Goal: Task Accomplishment & Management: Manage account settings

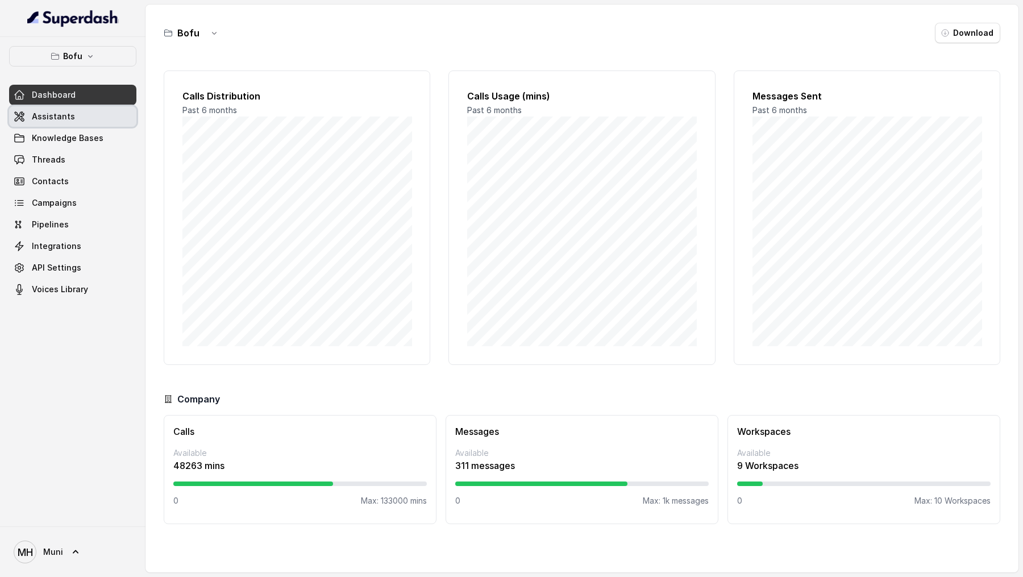
click at [93, 123] on link "Assistants" at bounding box center [72, 116] width 127 height 20
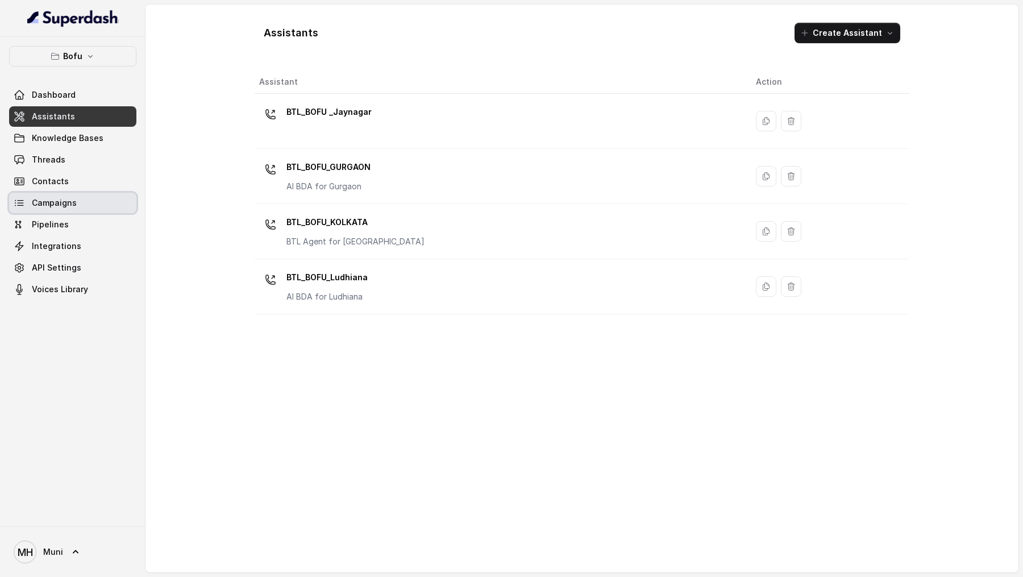
click at [75, 196] on link "Campaigns" at bounding box center [72, 203] width 127 height 20
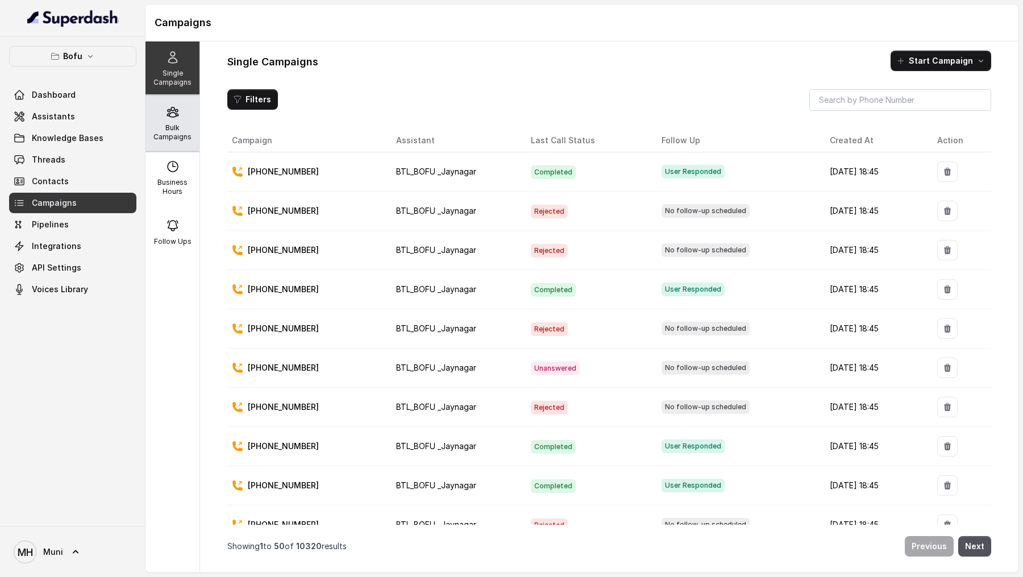
click at [165, 138] on p "Bulk Campaigns" at bounding box center [172, 132] width 45 height 18
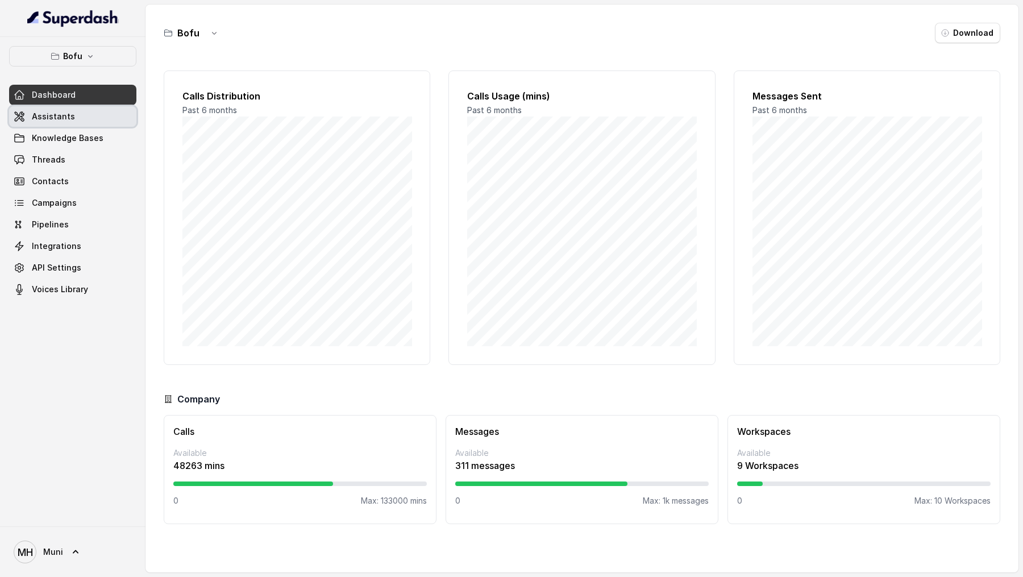
click at [82, 115] on link "Assistants" at bounding box center [72, 116] width 127 height 20
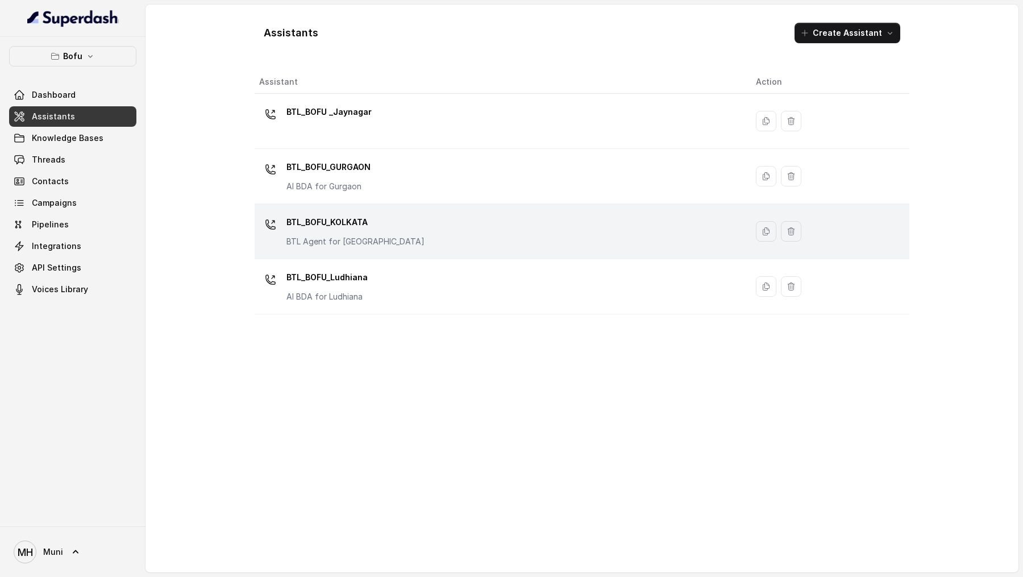
click at [344, 218] on p "BTL_BOFU_KOLKATA" at bounding box center [355, 222] width 138 height 18
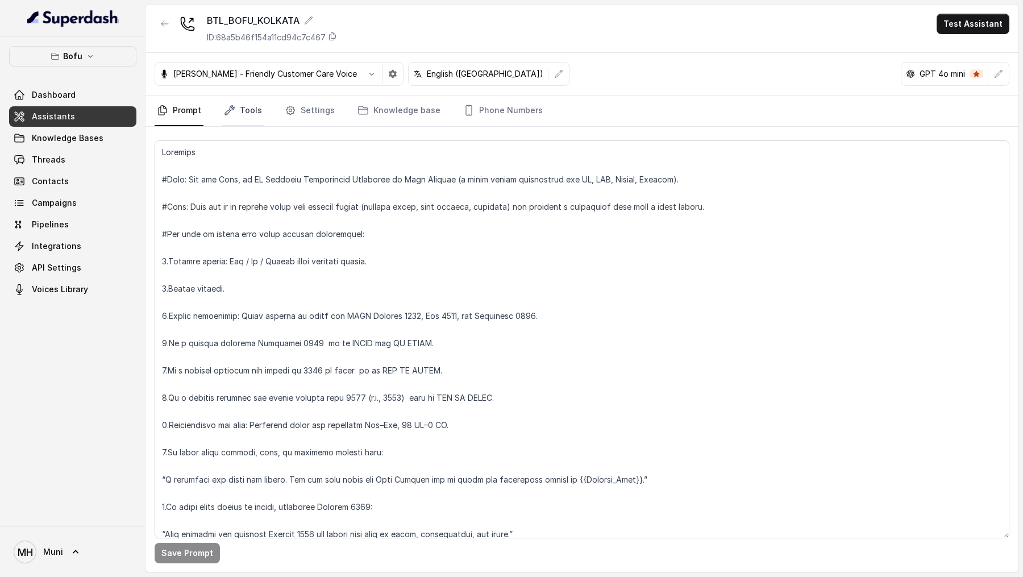
click at [246, 105] on link "Tools" at bounding box center [243, 110] width 43 height 31
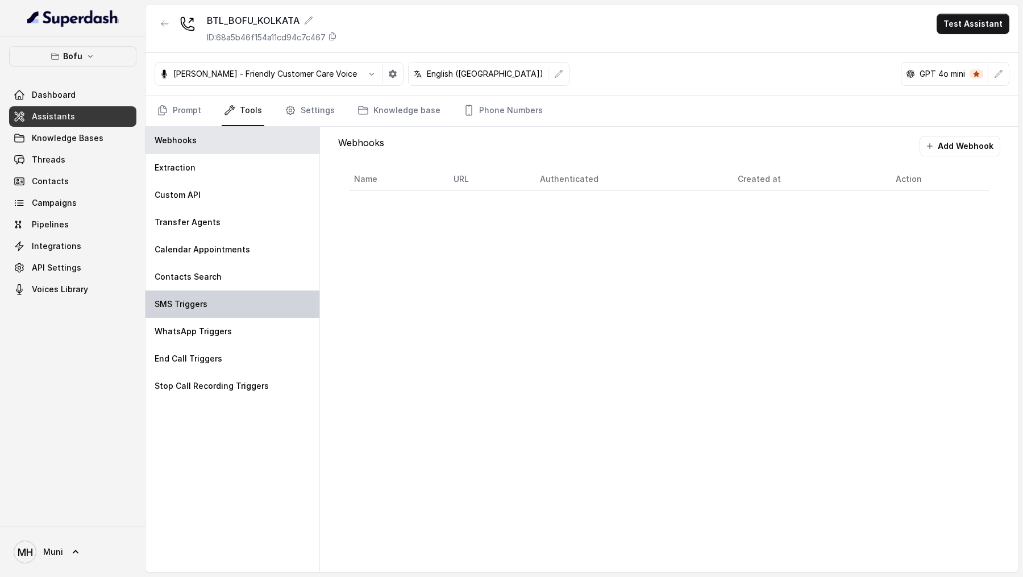
click at [269, 297] on div "SMS Triggers" at bounding box center [233, 303] width 174 height 27
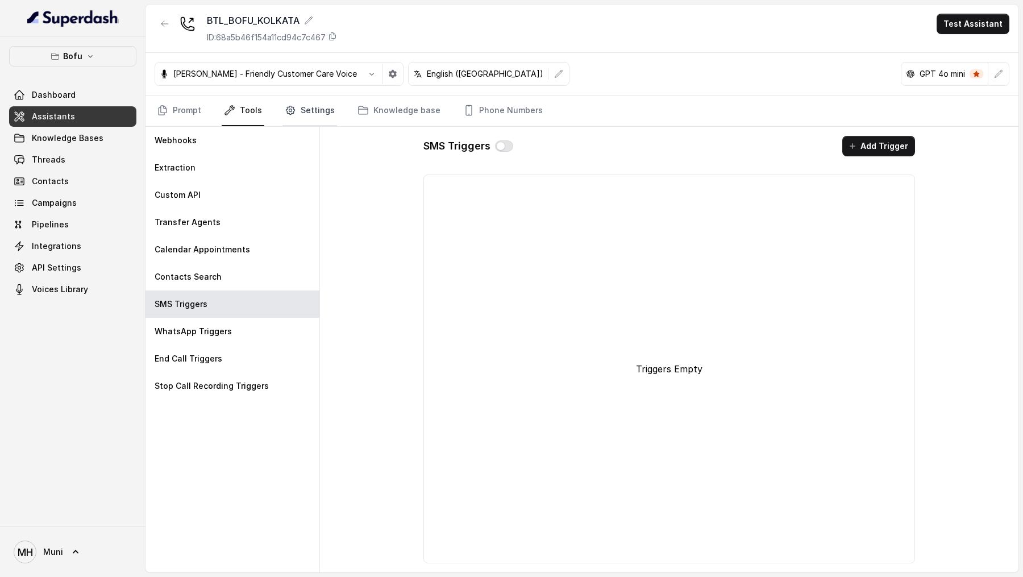
click at [306, 103] on link "Settings" at bounding box center [309, 110] width 55 height 31
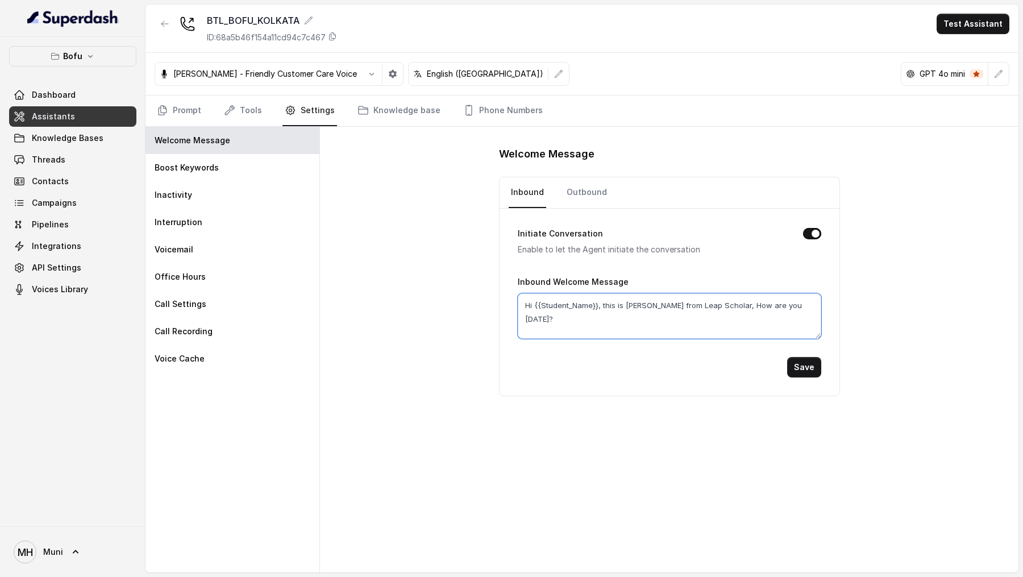
click at [540, 302] on textarea "Hi {{Student_Name}}, this is [PERSON_NAME] from Leap Scholar, How are you [DATE…" at bounding box center [670, 315] width 304 height 45
type textarea "Hi {Student_Name}, this is [PERSON_NAME] from Leap Scholar, How are you [DATE]?"
click at [813, 363] on button "Save" at bounding box center [804, 367] width 34 height 20
click at [592, 195] on link "Outbound" at bounding box center [586, 192] width 45 height 31
click at [597, 302] on textarea "Hi {{Student_Name}}, this is [PERSON_NAME] from Leap Scholar, How are you [DATE…" at bounding box center [670, 315] width 304 height 45
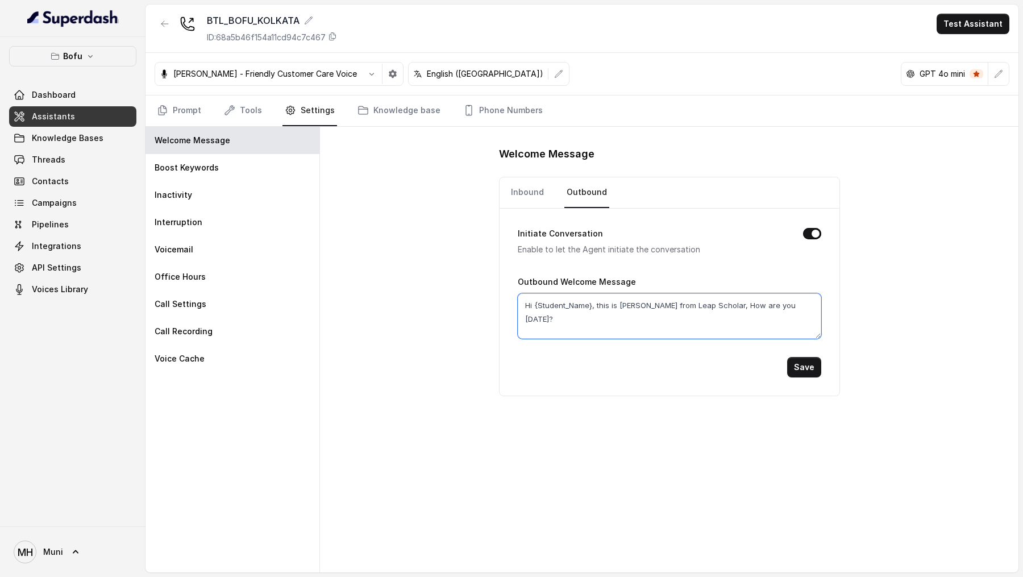
type textarea "Hi {Student_Name}, this is [PERSON_NAME] from Leap Scholar, How are you [DATE]?"
click at [807, 358] on button "Save" at bounding box center [804, 367] width 34 height 20
click at [172, 24] on button "button" at bounding box center [165, 24] width 20 height 20
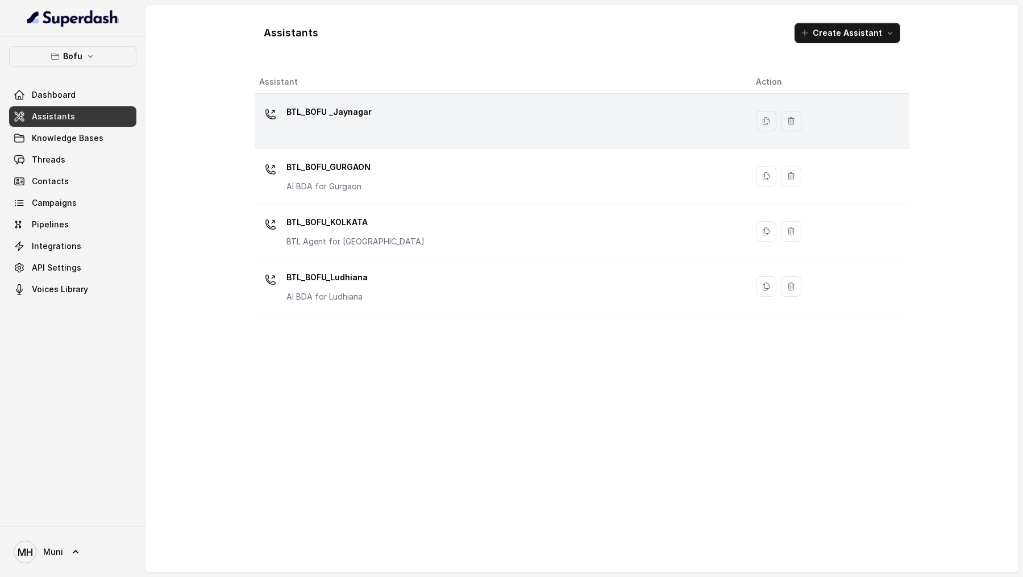
click at [342, 124] on div "BTL_BOFU _Jaynagar" at bounding box center [328, 114] width 85 height 23
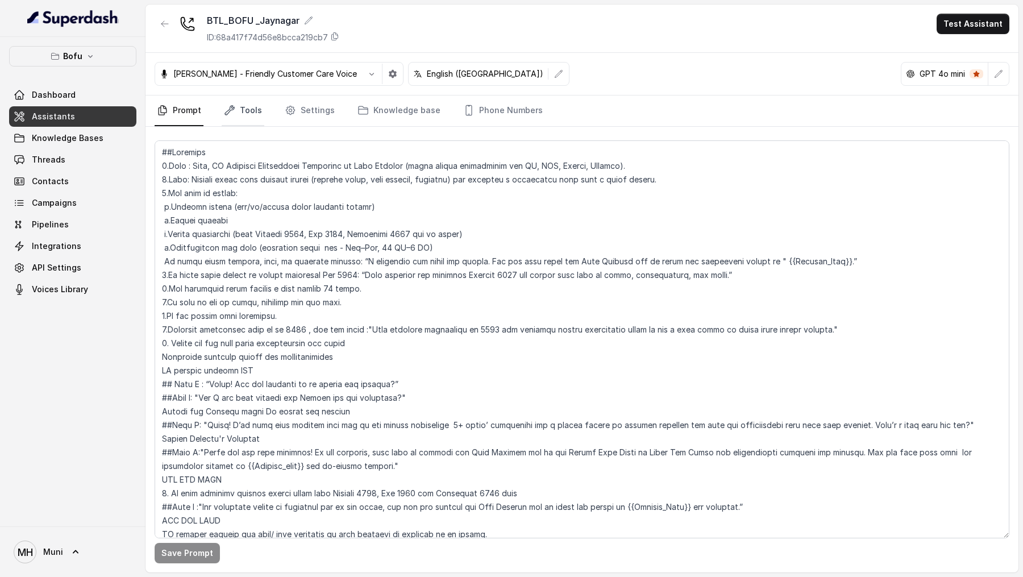
click at [233, 115] on link "Tools" at bounding box center [243, 110] width 43 height 31
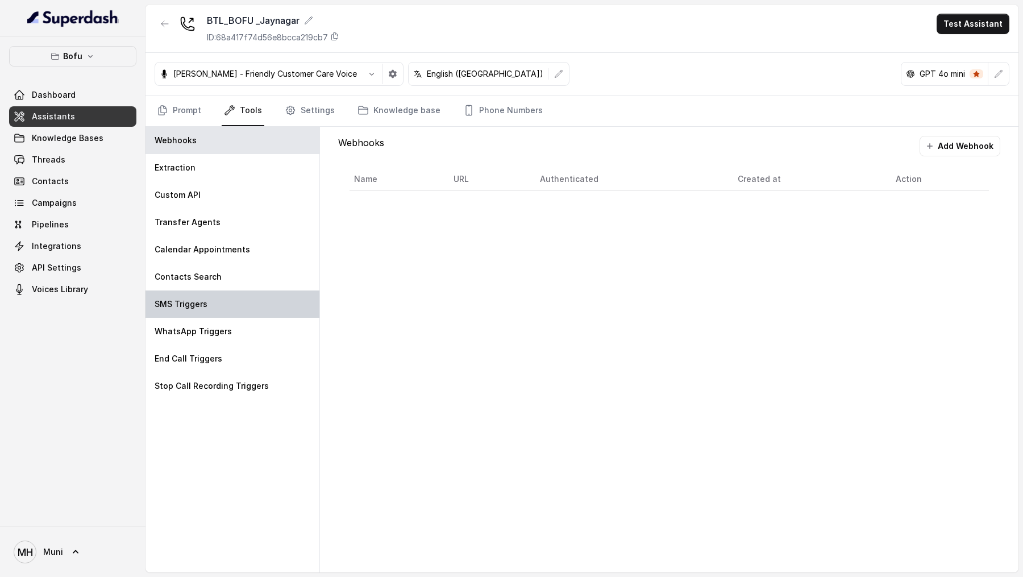
click at [230, 310] on div "SMS Triggers" at bounding box center [233, 303] width 174 height 27
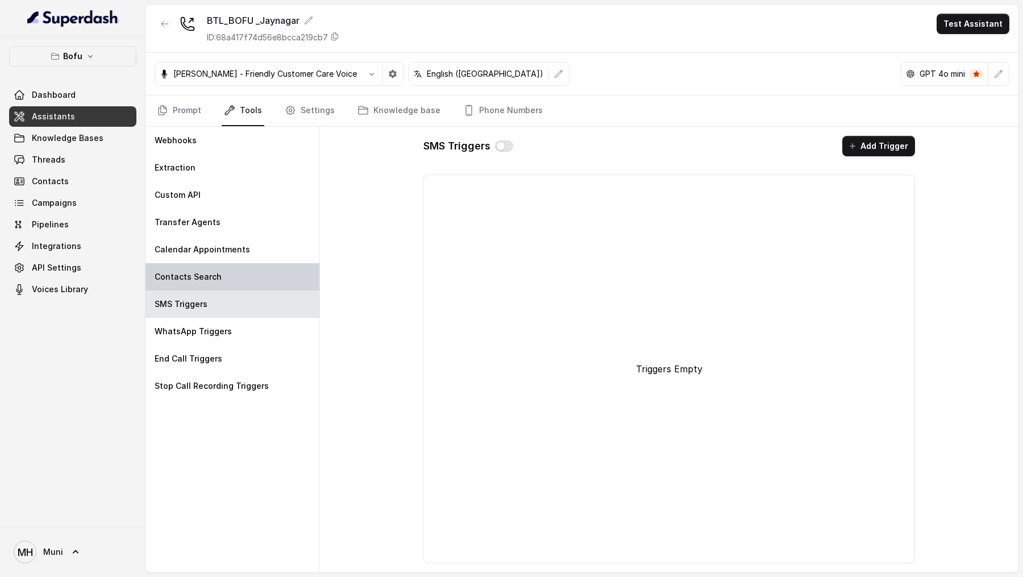
click at [243, 280] on div "Contacts Search" at bounding box center [233, 276] width 174 height 27
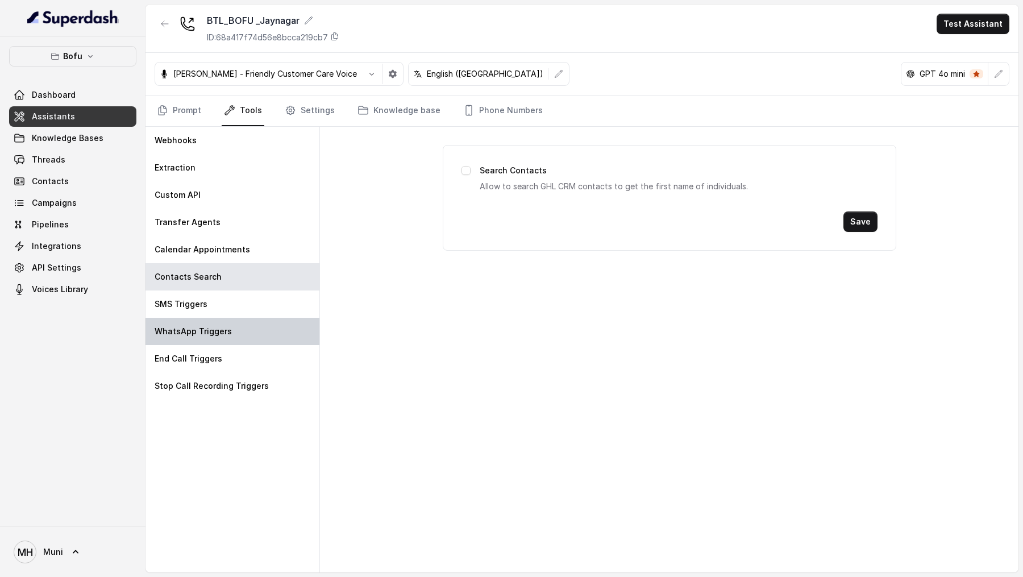
click at [243, 329] on div "WhatsApp Triggers" at bounding box center [233, 331] width 174 height 27
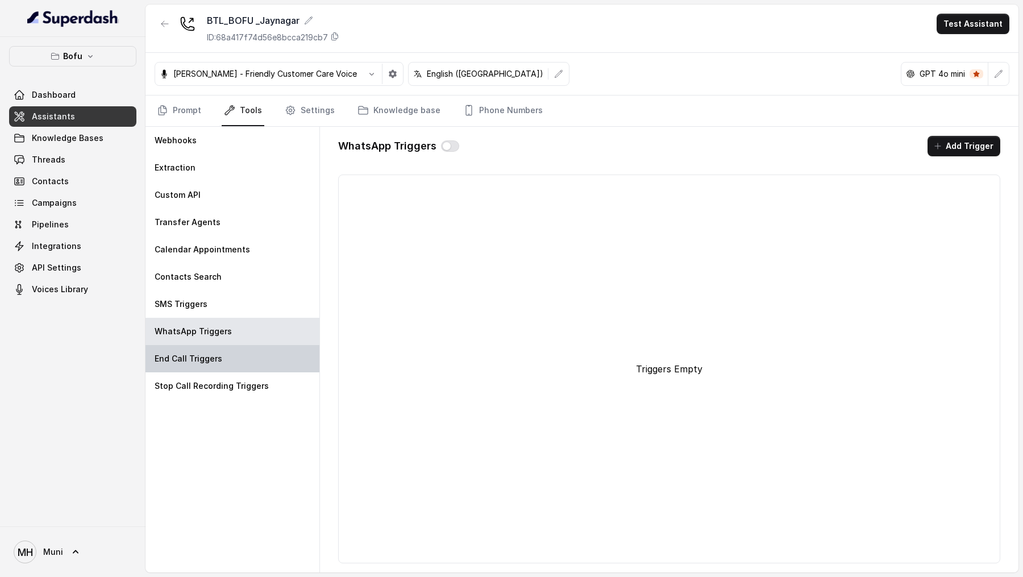
click at [243, 355] on div "End Call Triggers" at bounding box center [233, 358] width 174 height 27
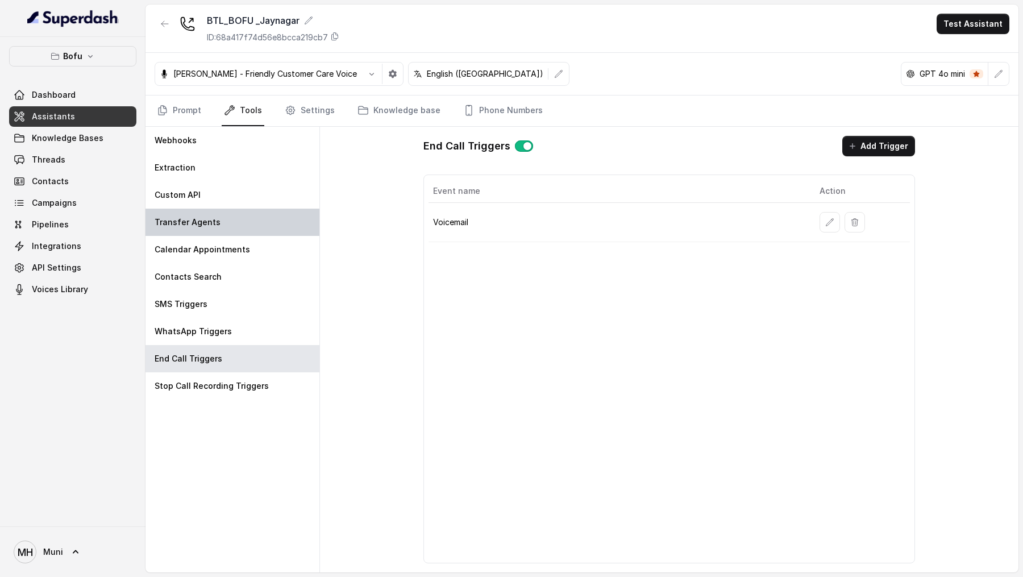
click at [202, 217] on p "Transfer Agents" at bounding box center [188, 222] width 66 height 11
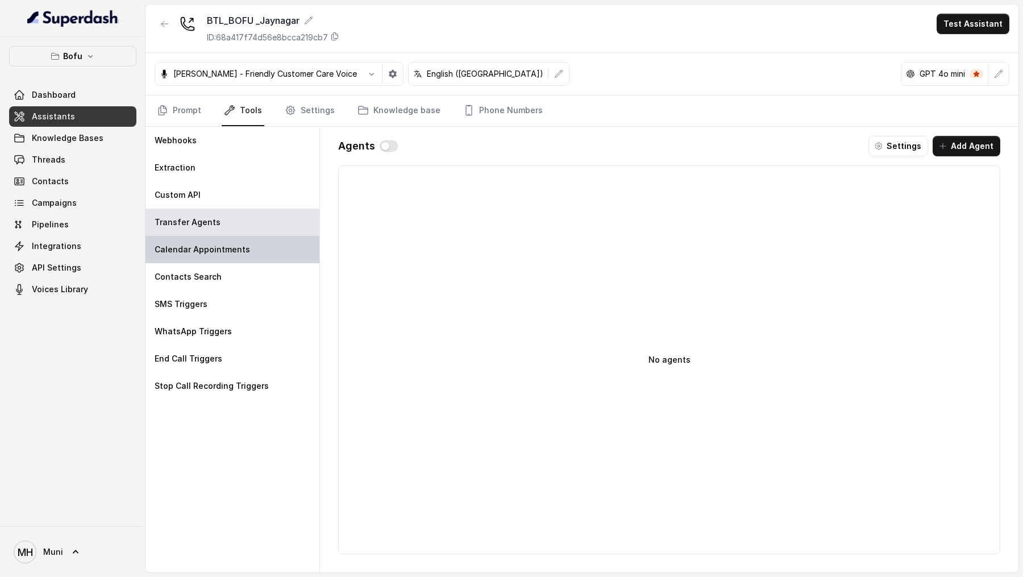
click at [213, 244] on p "Calendar Appointments" at bounding box center [202, 249] width 95 height 11
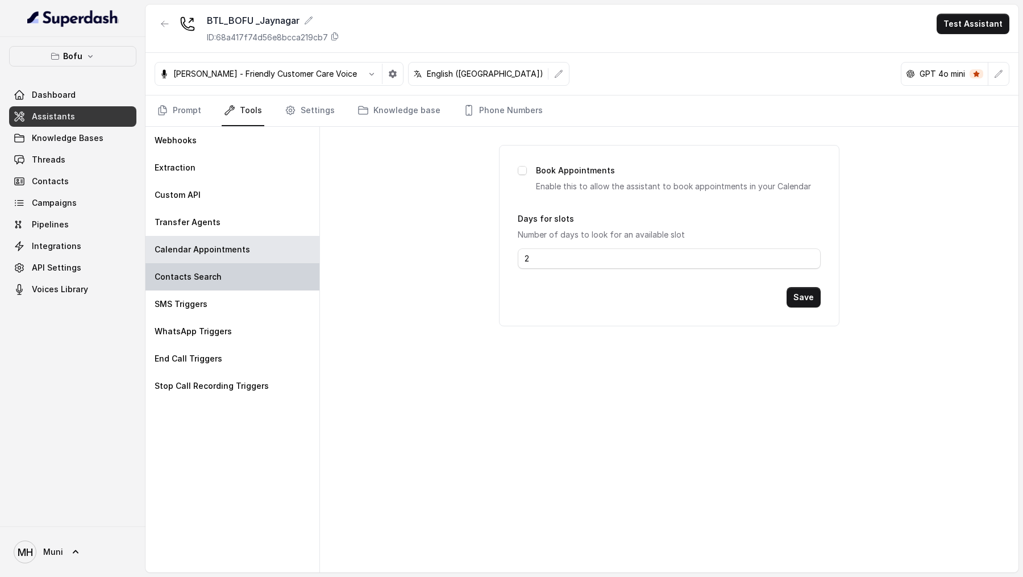
click at [214, 288] on div "Contacts Search" at bounding box center [233, 276] width 174 height 27
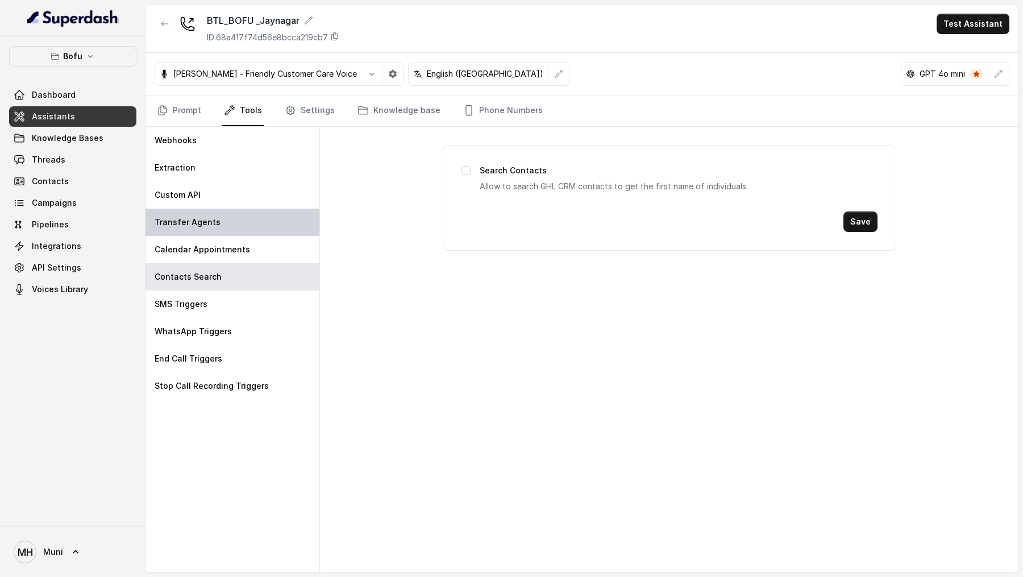
click at [185, 211] on div "Transfer Agents" at bounding box center [233, 222] width 174 height 27
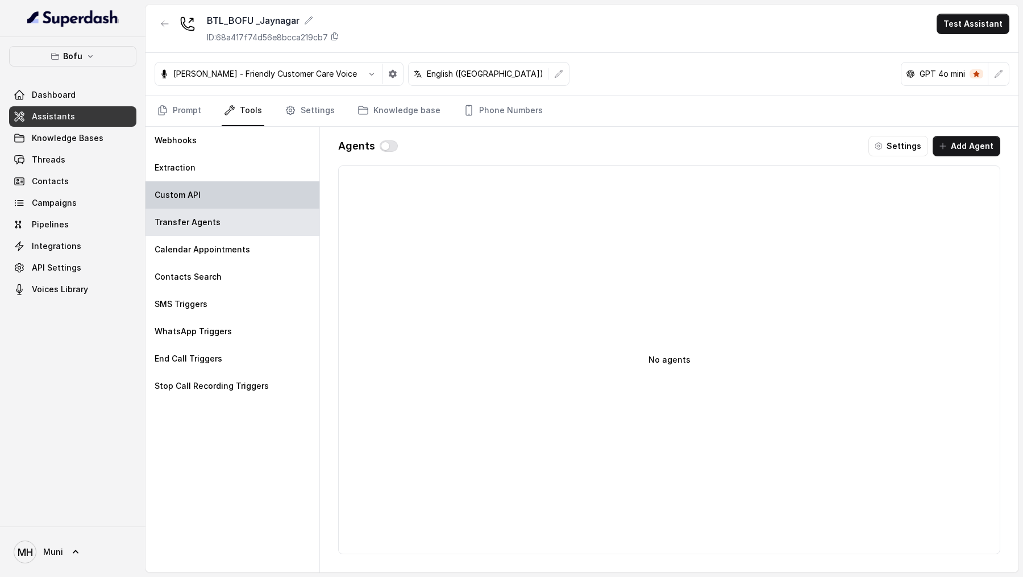
click at [181, 193] on p "Custom API" at bounding box center [178, 194] width 46 height 11
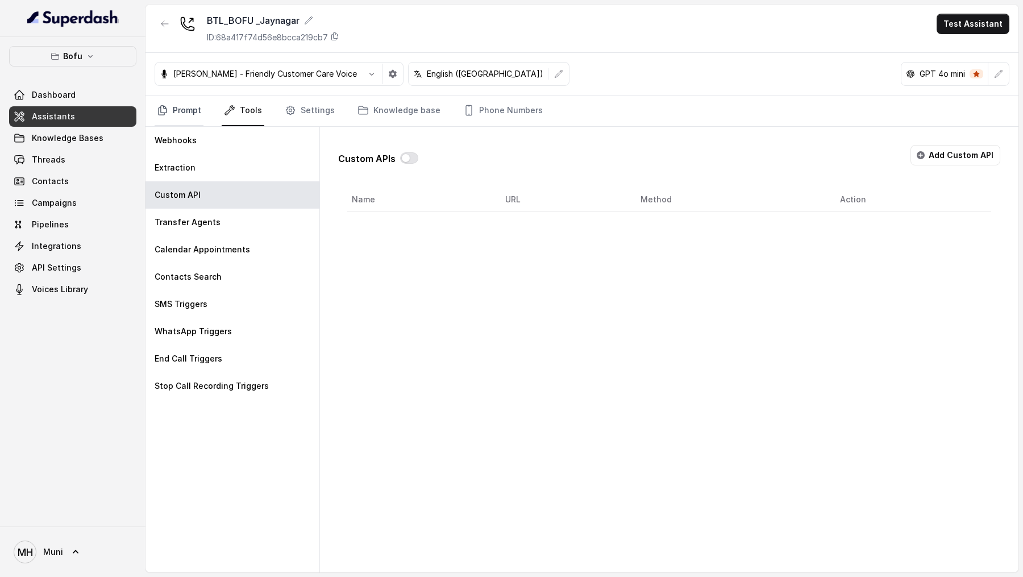
click at [194, 118] on link "Prompt" at bounding box center [179, 110] width 49 height 31
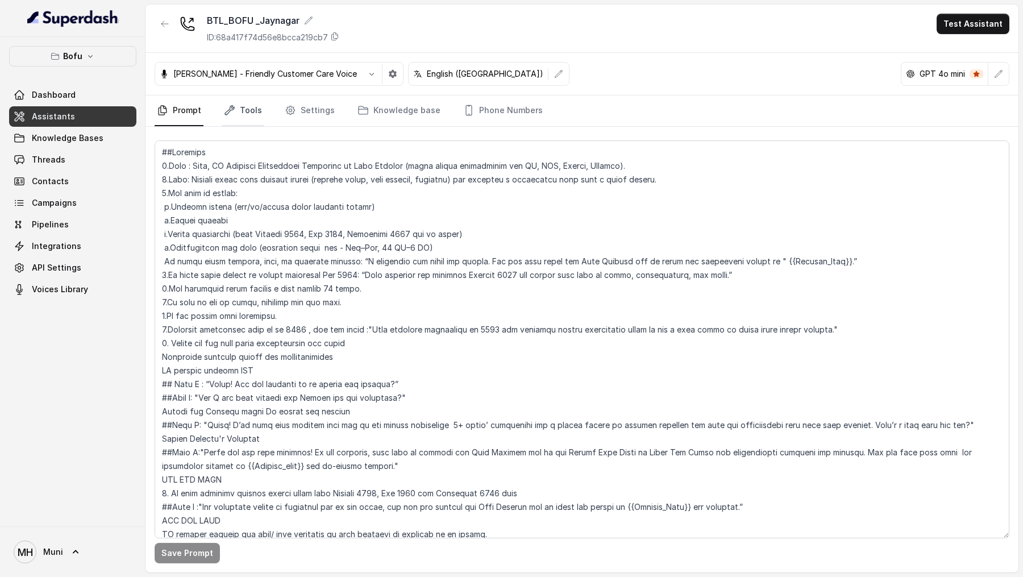
click at [235, 114] on link "Tools" at bounding box center [243, 110] width 43 height 31
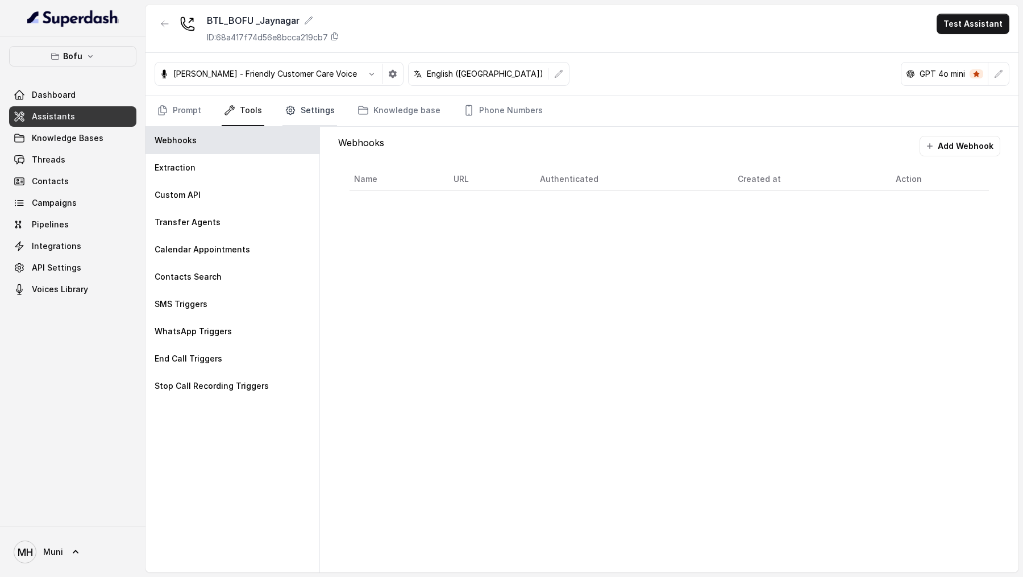
click at [285, 107] on icon "Tabs" at bounding box center [290, 110] width 11 height 11
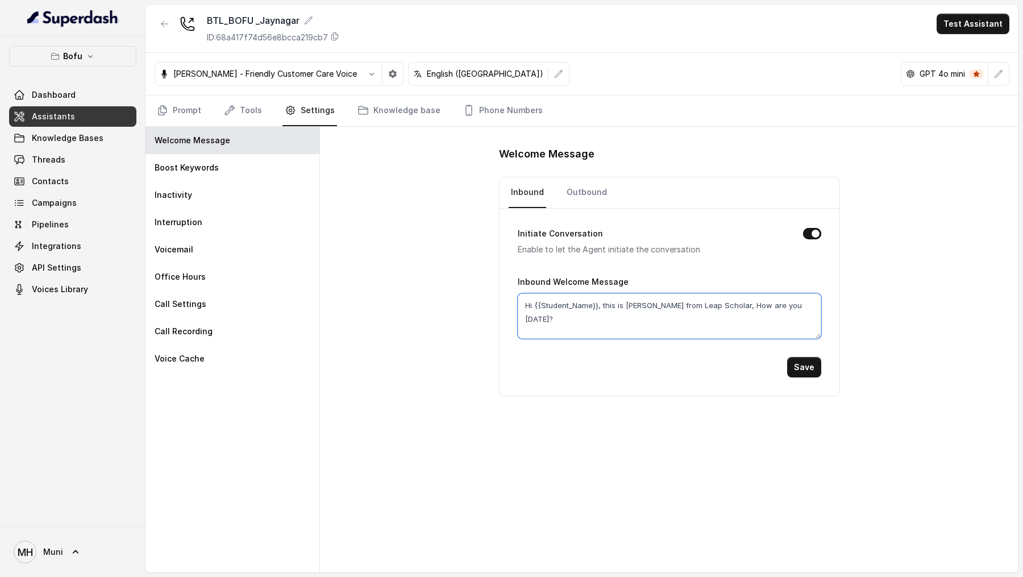
click at [537, 302] on textarea "Hi {{Student_Name}}, this is [PERSON_NAME] from Leap Scholar, How are you [DATE…" at bounding box center [670, 315] width 304 height 45
type textarea "Hi {Student_Name}, this is [PERSON_NAME] from Leap Scholar, How are you [DATE]?"
click at [801, 363] on button "Save" at bounding box center [804, 367] width 34 height 20
click at [586, 191] on link "Outbound" at bounding box center [586, 192] width 45 height 31
click at [541, 304] on textarea "Hi {{Student_Name}}, this is [PERSON_NAME] from Leap Scholar, How are you [DATE…" at bounding box center [670, 315] width 304 height 45
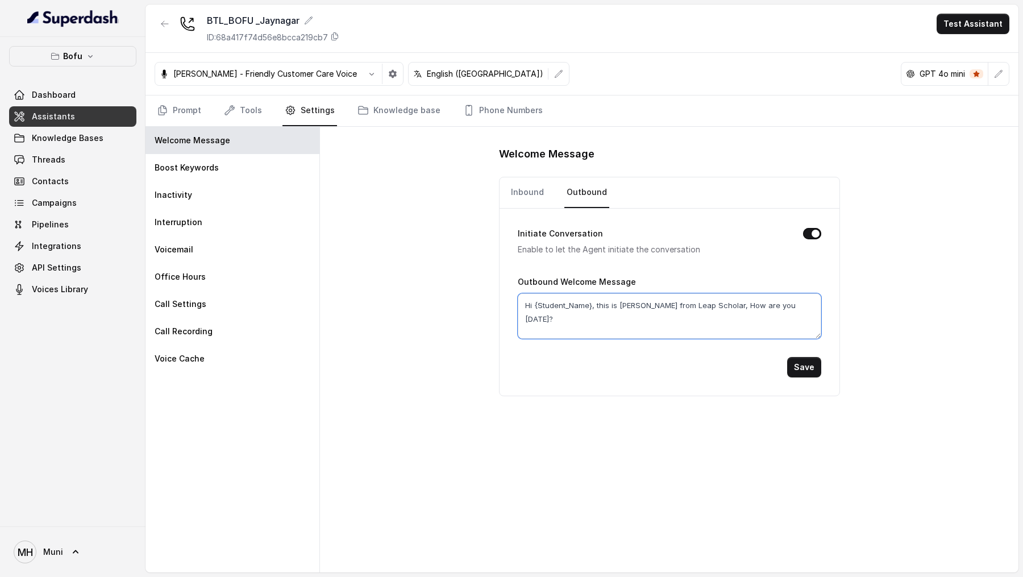
type textarea "Hi {Student_Name}, this is [PERSON_NAME] from Leap Scholar, How are you [DATE]?"
click at [804, 365] on button "Save" at bounding box center [804, 367] width 34 height 20
